Goal: Task Accomplishment & Management: Manage account settings

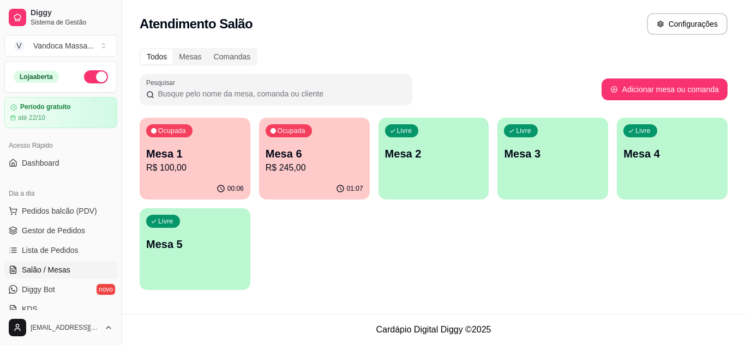
click at [305, 174] on div "Ocupada Mesa 6 R$ 245,00" at bounding box center [314, 148] width 111 height 61
click at [323, 155] on p "Mesa 6" at bounding box center [314, 153] width 98 height 15
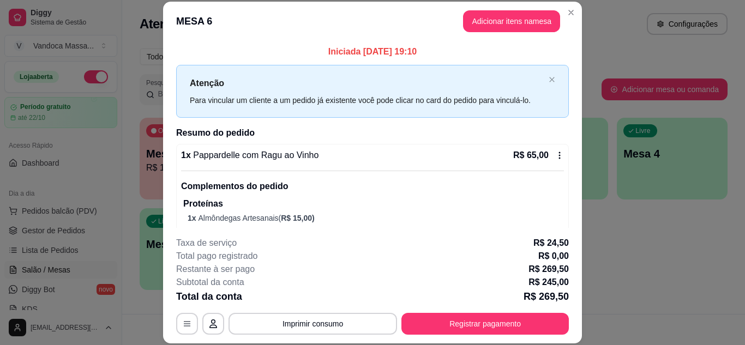
scroll to position [218, 0]
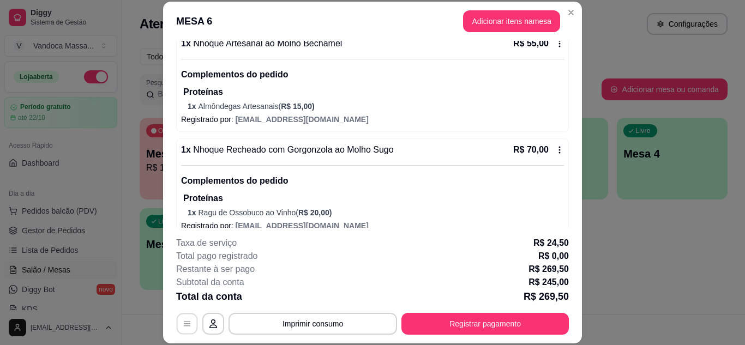
click at [177, 323] on button "button" at bounding box center [187, 323] width 21 height 21
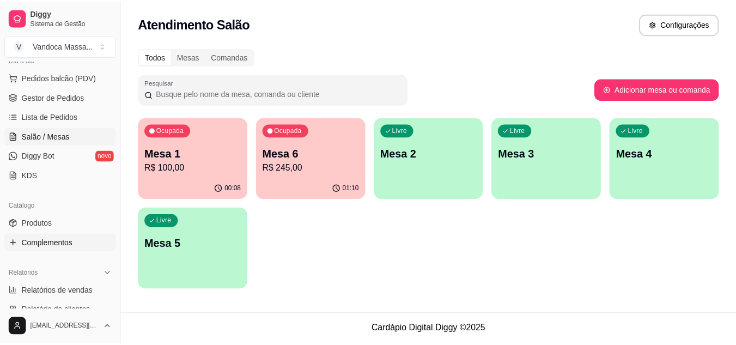
scroll to position [164, 0]
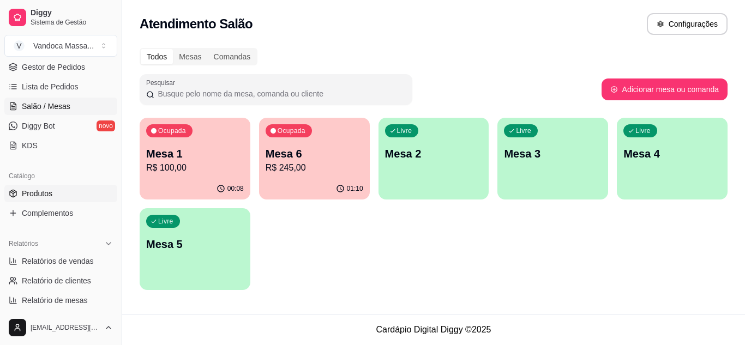
drag, startPoint x: 29, startPoint y: 190, endPoint x: 41, endPoint y: 191, distance: 12.6
click at [29, 190] on span "Produtos" at bounding box center [37, 193] width 31 height 11
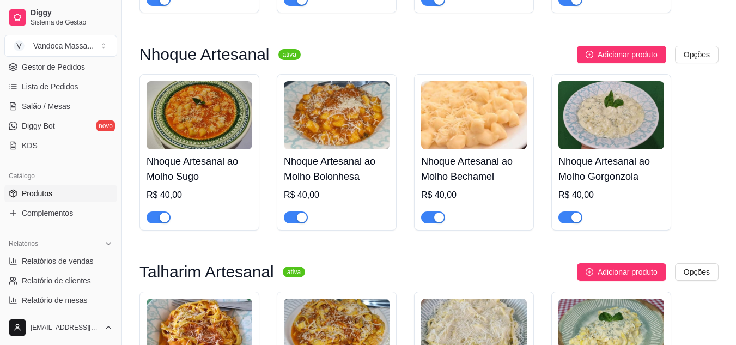
scroll to position [382, 0]
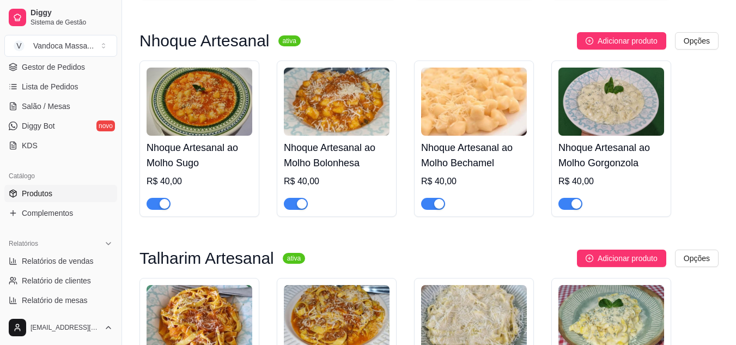
click at [437, 196] on div at bounding box center [474, 199] width 106 height 22
click at [430, 205] on span "button" at bounding box center [433, 204] width 24 height 12
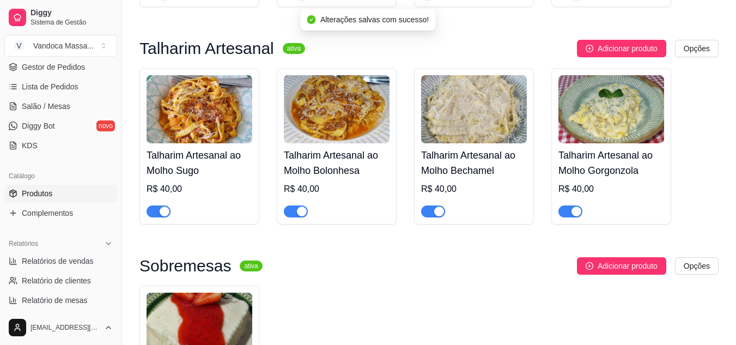
scroll to position [600, 0]
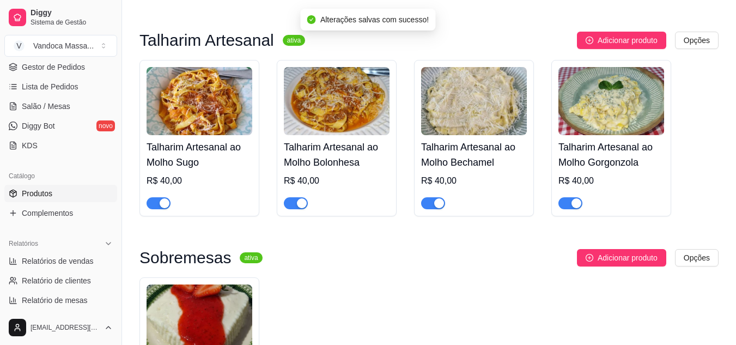
click at [438, 202] on div "button" at bounding box center [439, 203] width 10 height 10
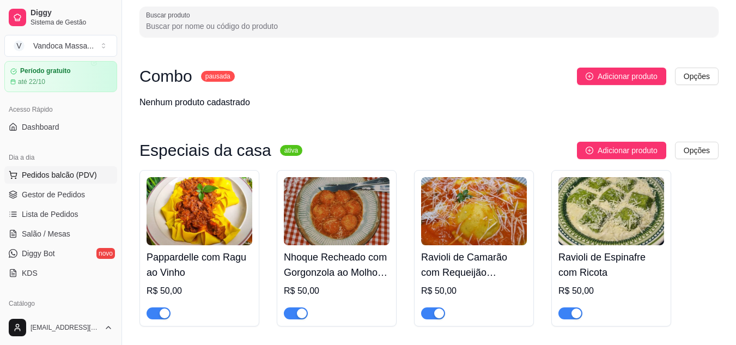
scroll to position [55, 0]
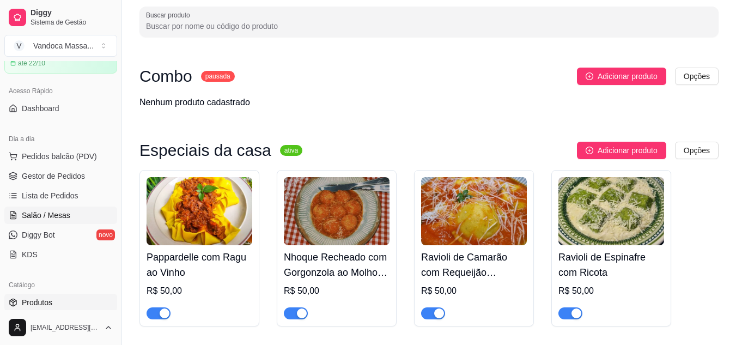
click at [69, 216] on link "Salão / Mesas" at bounding box center [60, 215] width 113 height 17
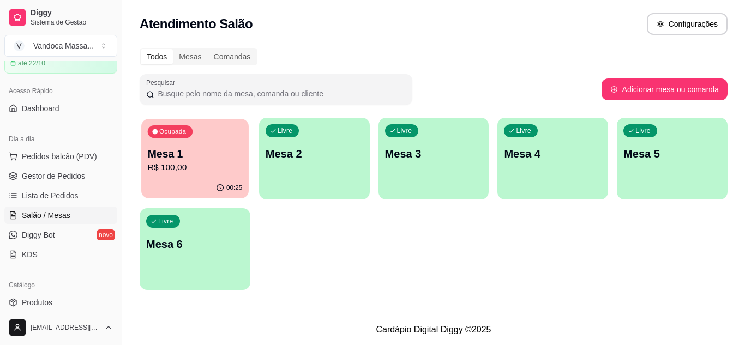
click at [225, 160] on p "Mesa 1" at bounding box center [195, 154] width 94 height 15
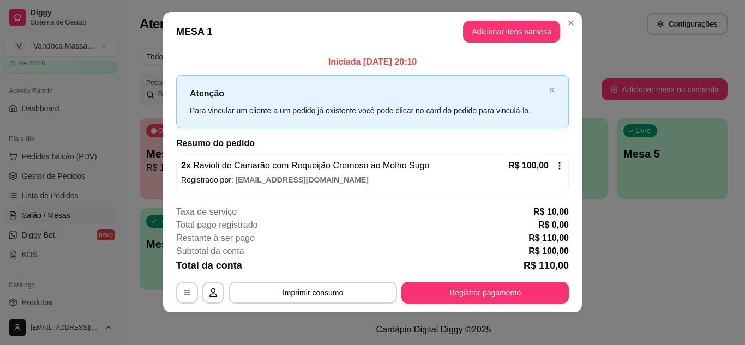
scroll to position [13, 0]
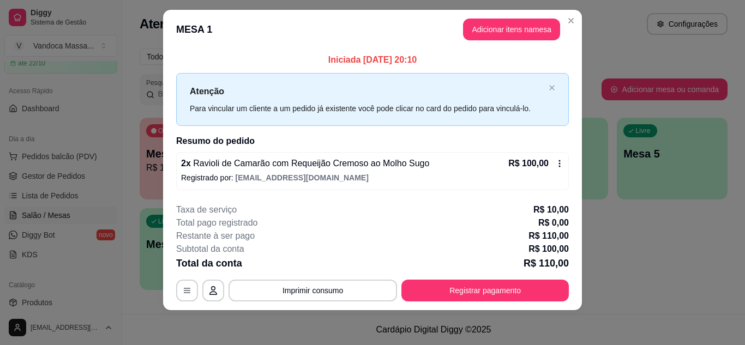
click at [513, 32] on button "Adicionar itens na mesa" at bounding box center [511, 30] width 97 height 22
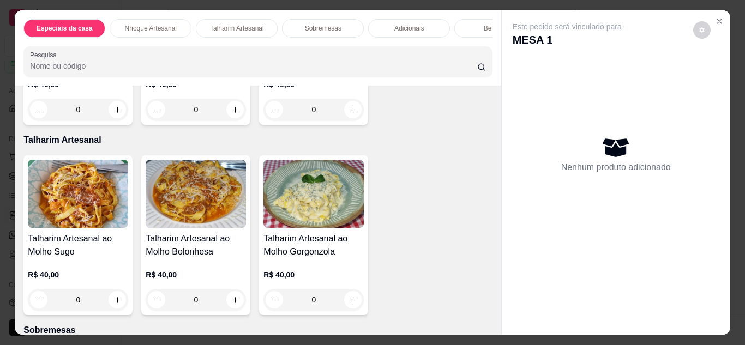
scroll to position [436, 0]
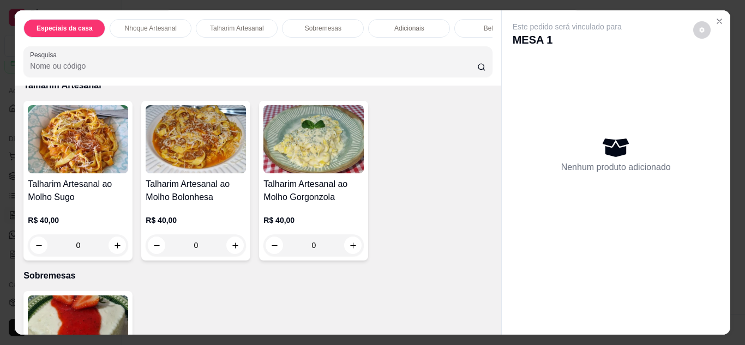
click at [226, 66] on div "0" at bounding box center [196, 55] width 100 height 22
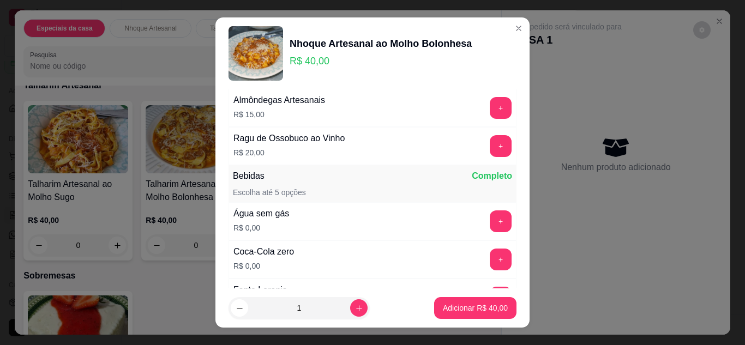
scroll to position [109, 0]
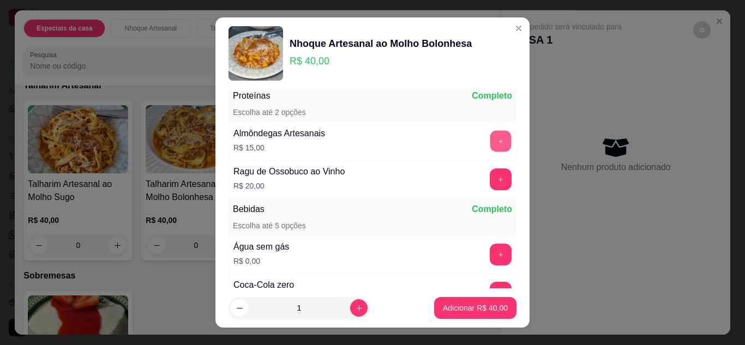
click at [490, 147] on button "+" at bounding box center [500, 140] width 21 height 21
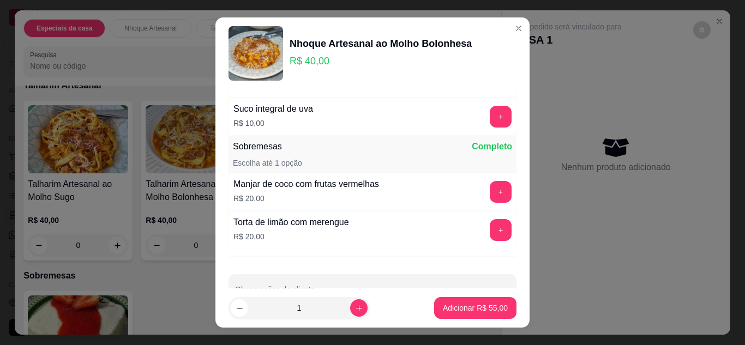
scroll to position [545, 0]
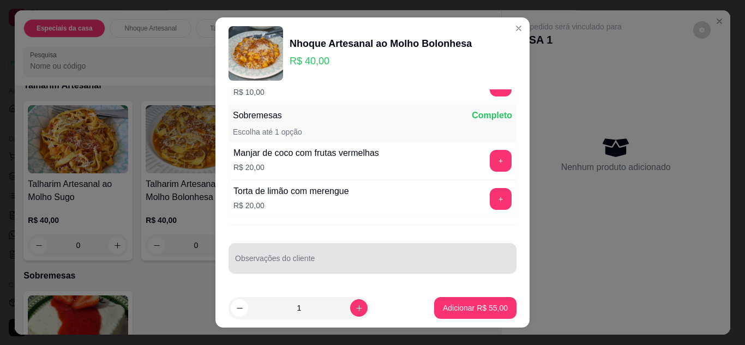
click at [337, 259] on input "Observações do cliente" at bounding box center [372, 262] width 275 height 11
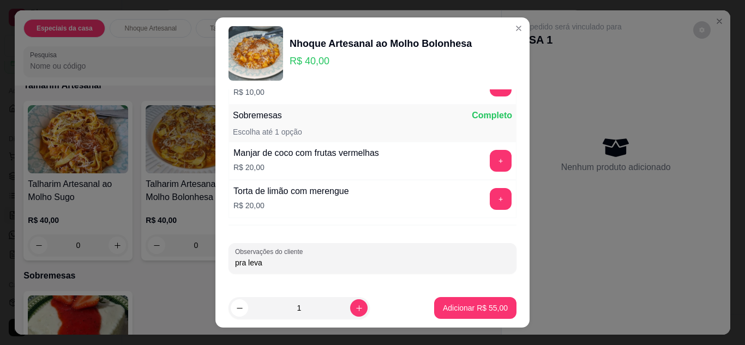
type input "pra levar"
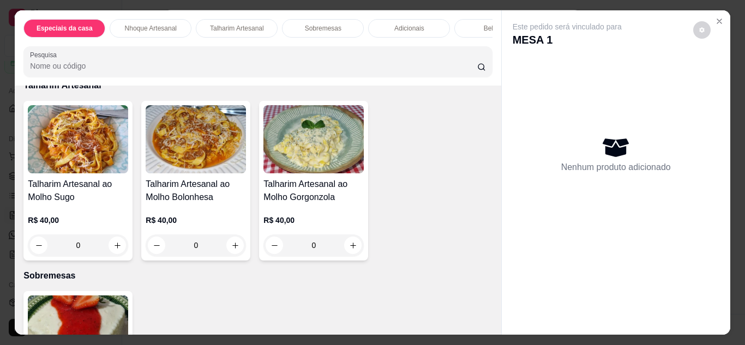
click at [232, 66] on div "0" at bounding box center [196, 55] width 100 height 22
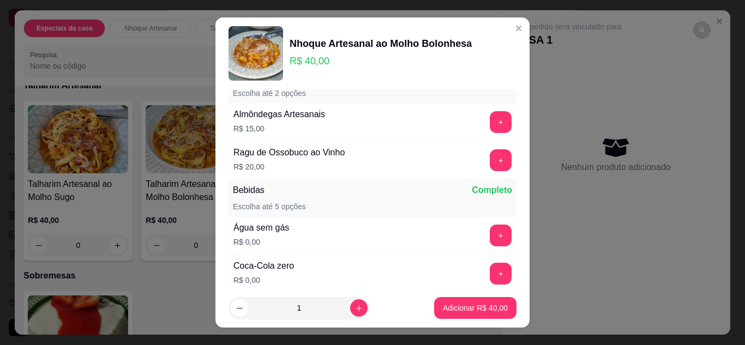
scroll to position [109, 0]
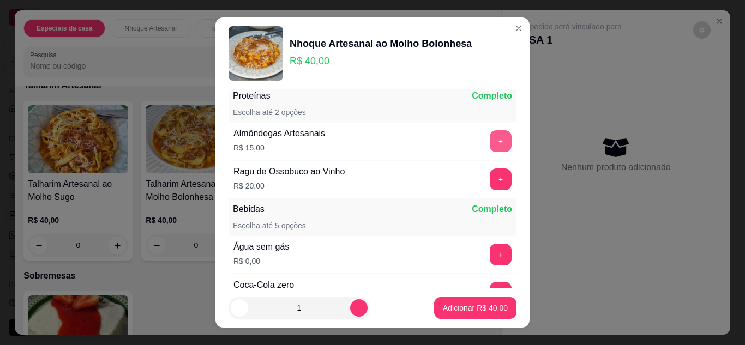
click at [489, 141] on button "+" at bounding box center [500, 141] width 22 height 22
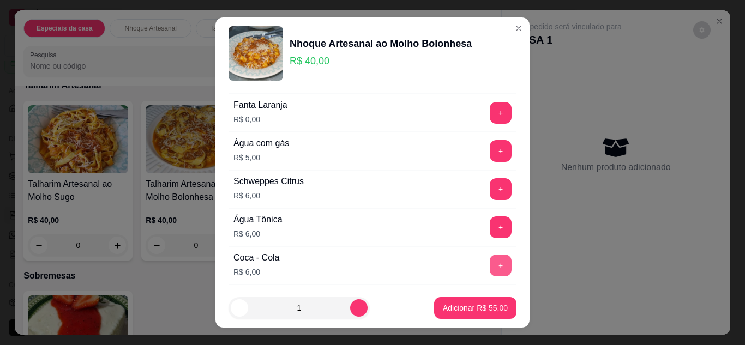
scroll to position [545, 0]
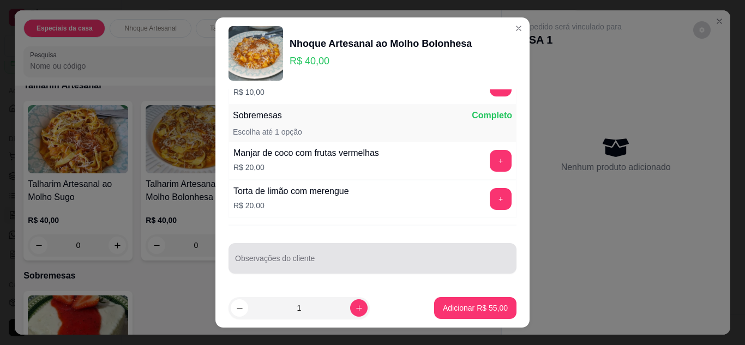
click at [443, 262] on input "Observações do cliente" at bounding box center [372, 262] width 275 height 11
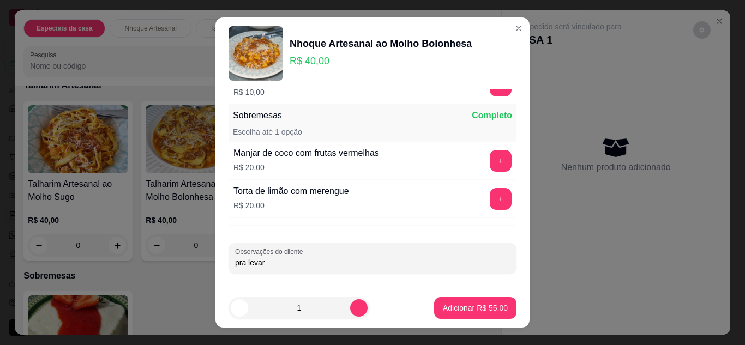
type input "pra levar"
click at [460, 306] on p "Adicionar R$ 55,00" at bounding box center [475, 308] width 63 height 10
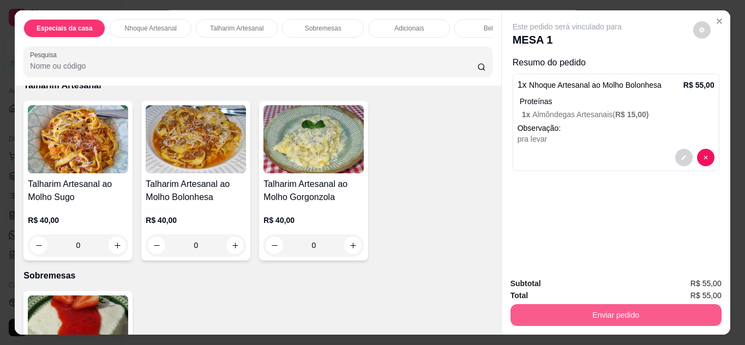
click at [570, 318] on button "Enviar pedido" at bounding box center [615, 315] width 211 height 22
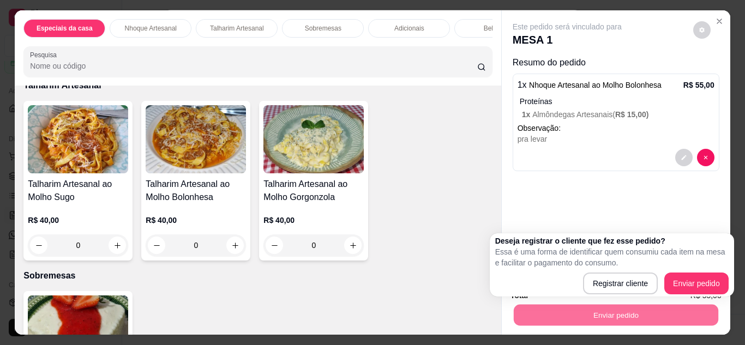
click at [709, 245] on h2 "Deseja registrar o cliente que fez esse pedido?" at bounding box center [611, 240] width 233 height 11
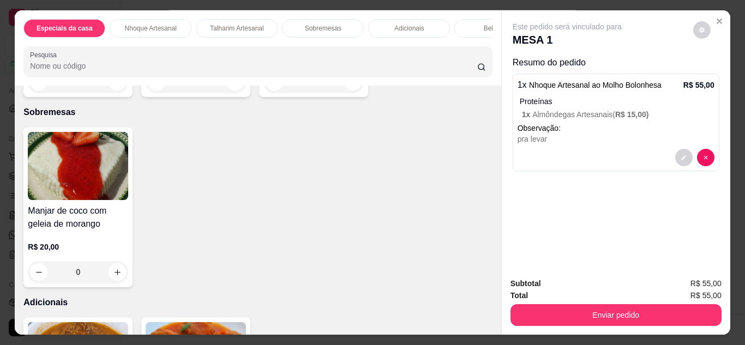
scroll to position [818, 0]
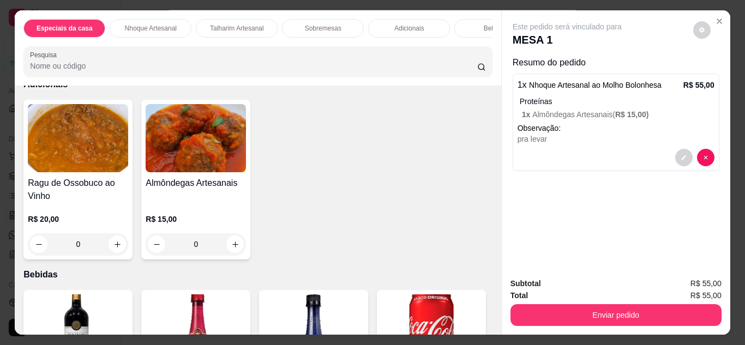
click at [114, 58] on icon "increase-product-quantity" at bounding box center [117, 54] width 8 height 8
type input "1"
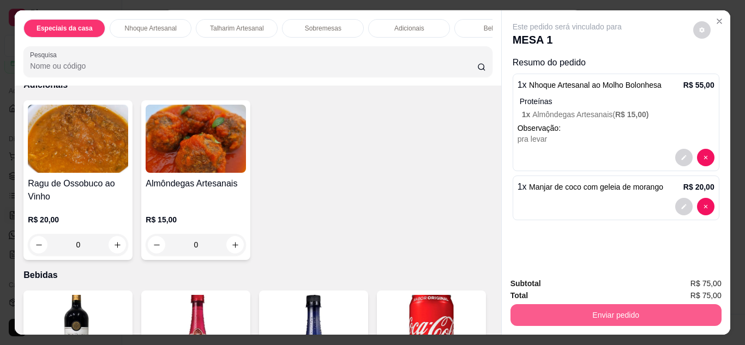
click at [615, 301] on div "Enviar pedido" at bounding box center [615, 313] width 211 height 25
click at [613, 310] on button "Enviar pedido" at bounding box center [615, 315] width 204 height 21
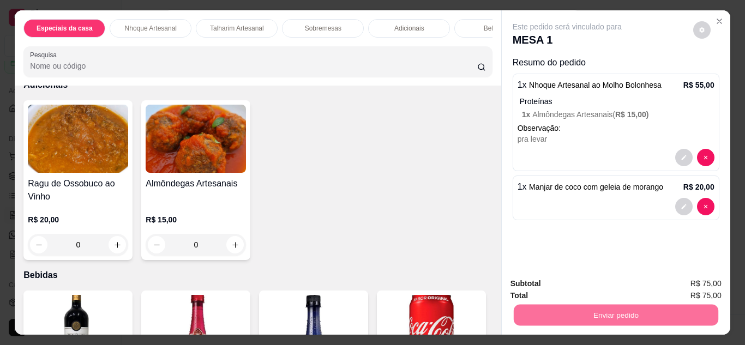
click at [679, 279] on button "Enviar pedido" at bounding box center [693, 284] width 60 height 20
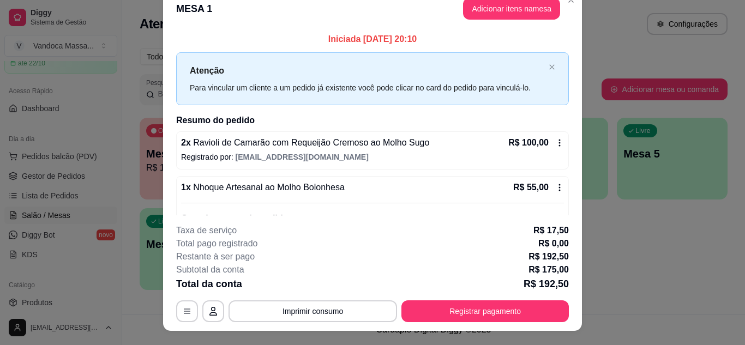
scroll to position [0, 0]
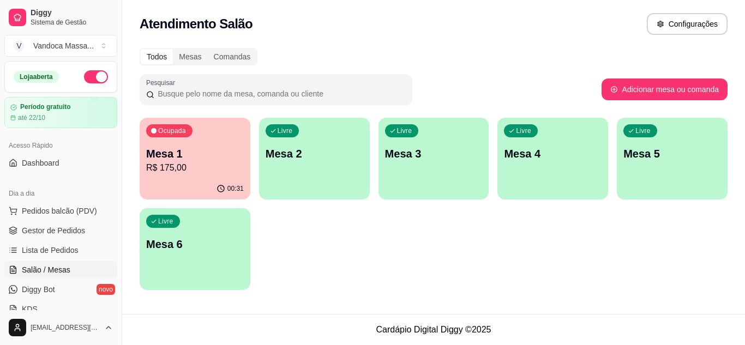
click at [186, 168] on p "R$ 175,00" at bounding box center [195, 167] width 98 height 13
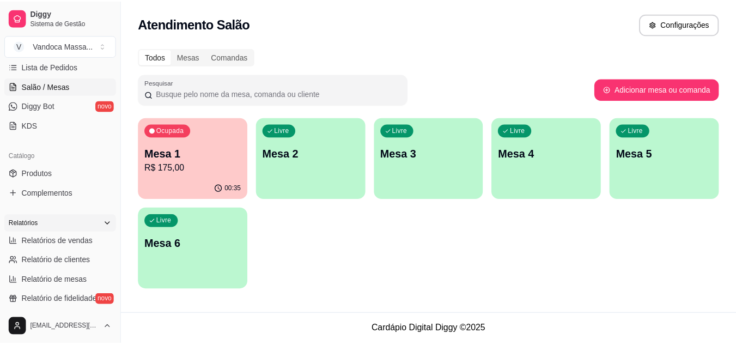
scroll to position [218, 0]
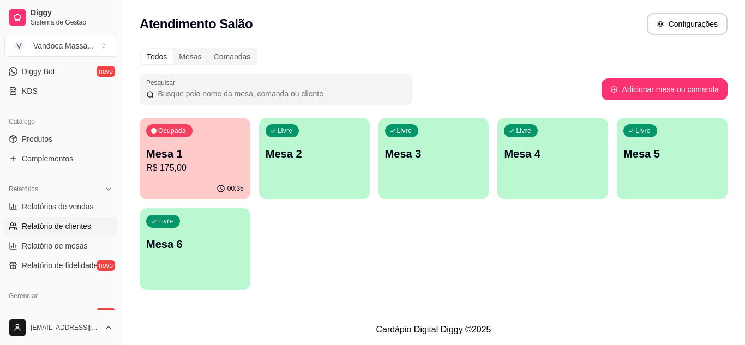
click at [68, 229] on span "Relatório de clientes" at bounding box center [56, 226] width 69 height 11
select select "30"
select select "HIGHEST_TOTAL_SPENT_WITH_ORDERS"
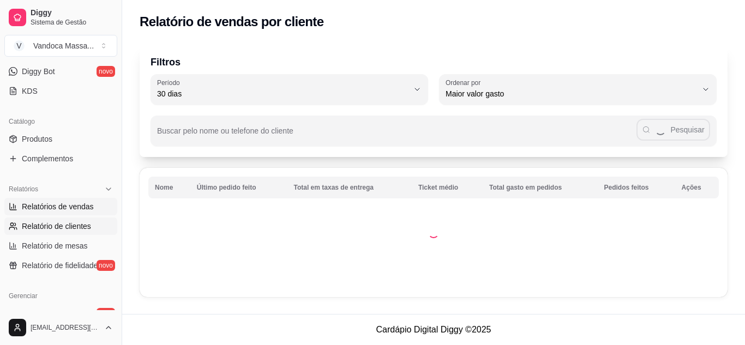
click at [70, 207] on span "Relatórios de vendas" at bounding box center [58, 206] width 72 height 11
select select "ALL"
select select "0"
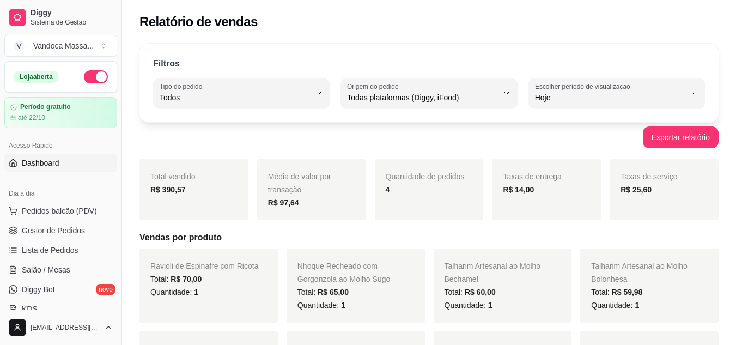
click at [58, 165] on span "Dashboard" at bounding box center [41, 163] width 38 height 11
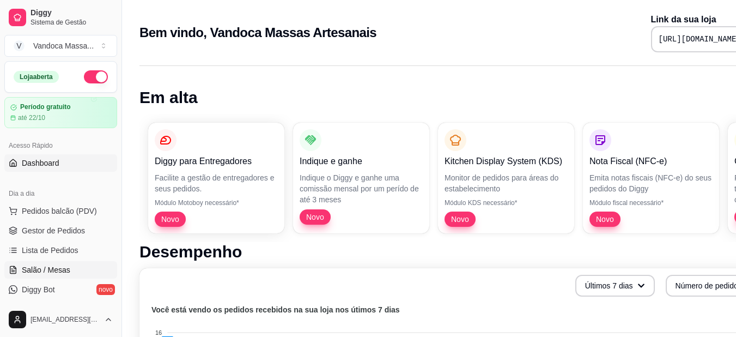
click at [44, 273] on span "Salão / Mesas" at bounding box center [46, 269] width 49 height 11
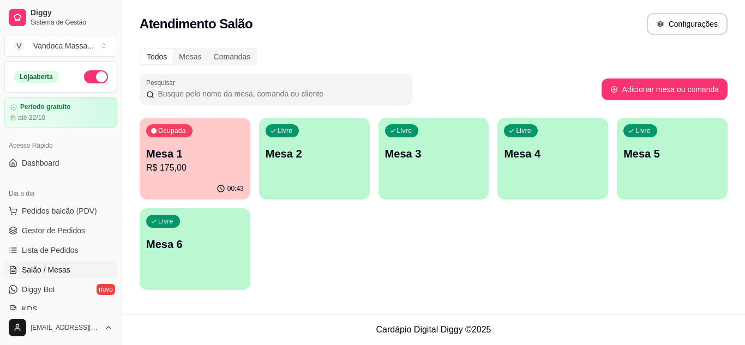
click at [222, 164] on p "R$ 175,00" at bounding box center [195, 167] width 98 height 13
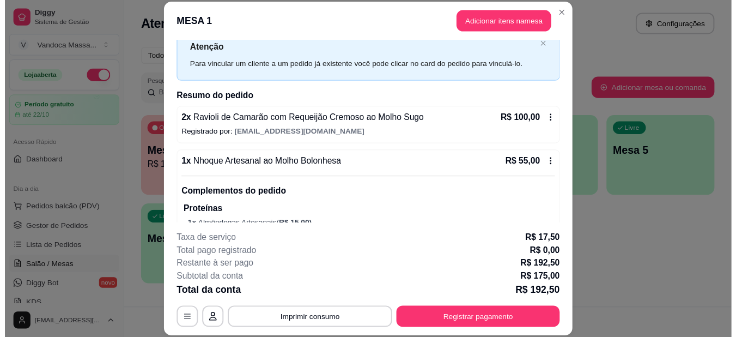
scroll to position [55, 0]
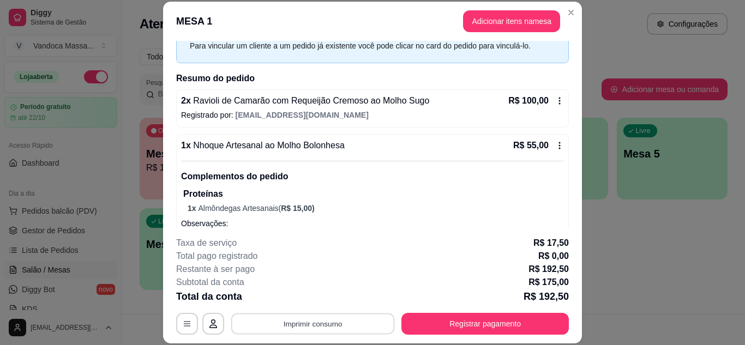
click at [276, 324] on button "Imprimir consumo" at bounding box center [313, 323] width 164 height 21
click at [323, 299] on button "IMPRESSORA" at bounding box center [312, 298] width 79 height 17
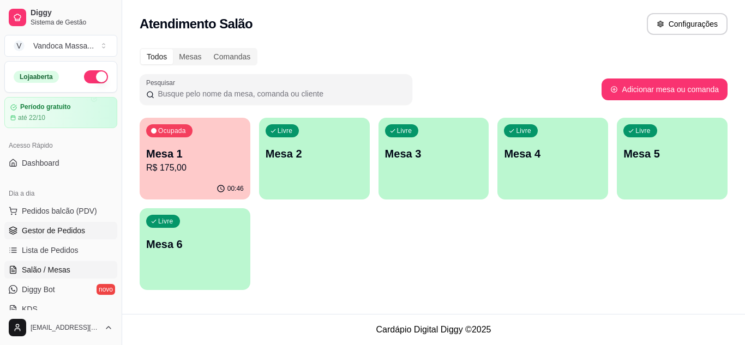
click at [81, 225] on span "Gestor de Pedidos" at bounding box center [53, 230] width 63 height 11
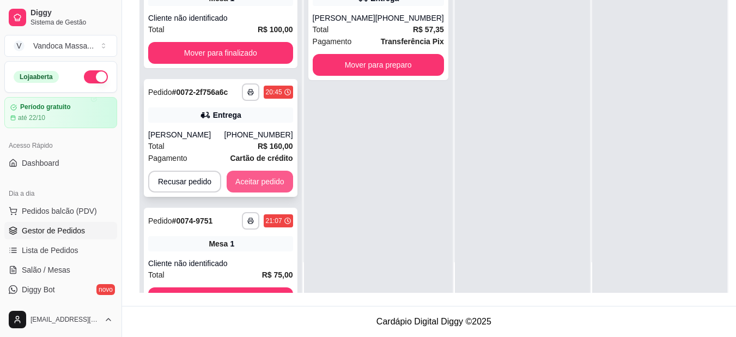
click at [262, 171] on button "Aceitar pedido" at bounding box center [260, 182] width 66 height 22
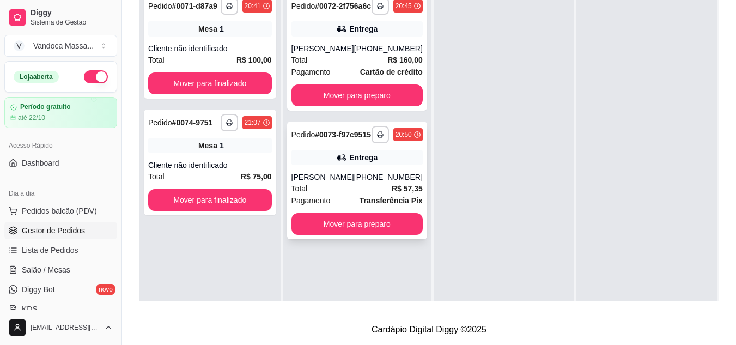
click at [367, 183] on div "[PHONE_NUMBER]" at bounding box center [388, 177] width 69 height 11
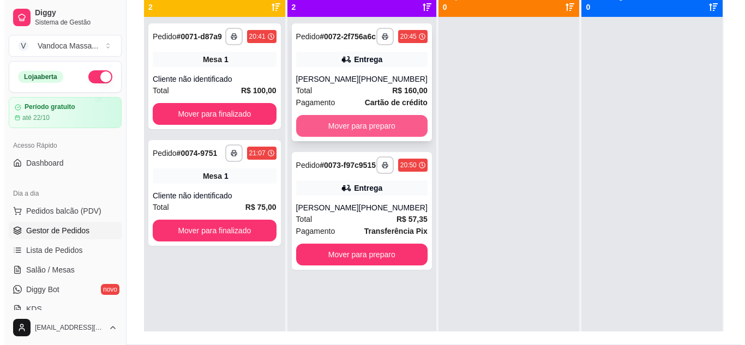
scroll to position [112, 0]
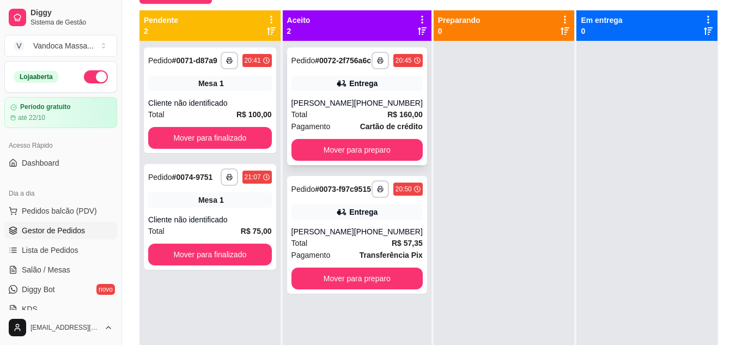
click at [350, 102] on div "**********" at bounding box center [357, 106] width 140 height 118
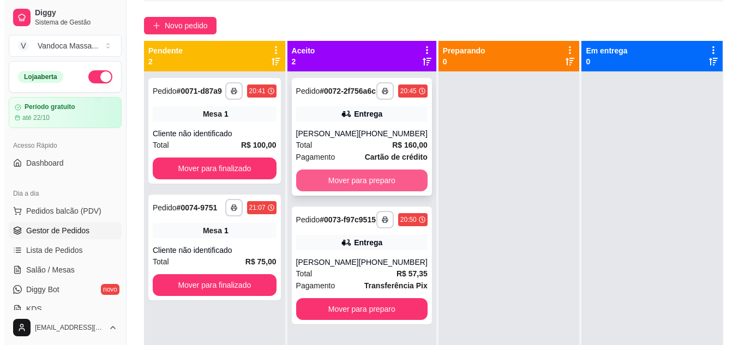
scroll to position [57, 0]
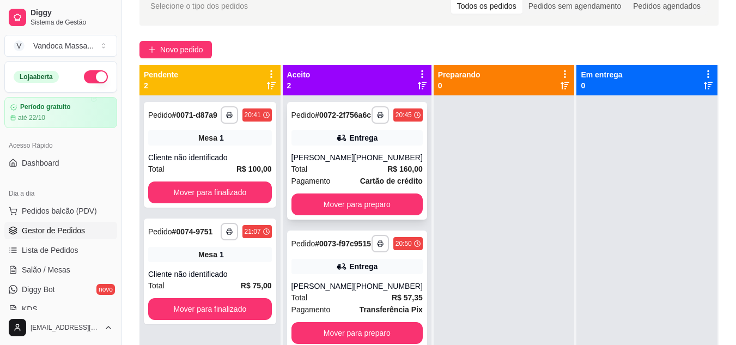
click at [332, 163] on div "[PERSON_NAME]" at bounding box center [323, 157] width 63 height 11
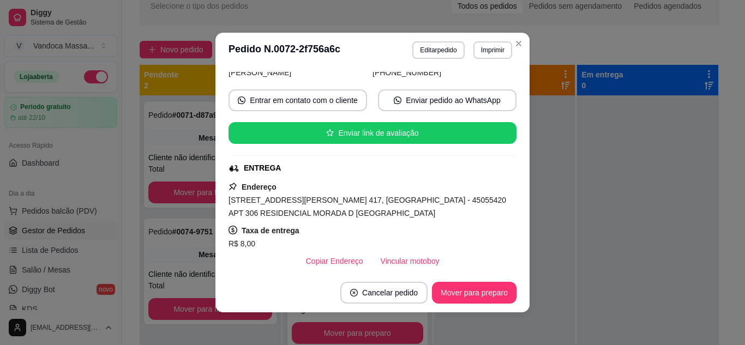
scroll to position [164, 0]
